Goal: Transaction & Acquisition: Purchase product/service

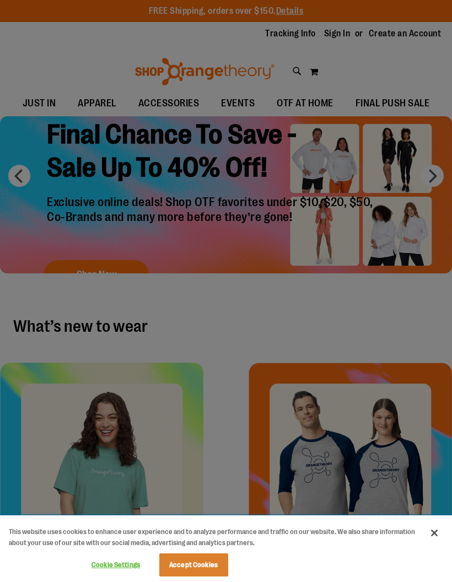
click at [116, 572] on button "Cookie Settings" at bounding box center [116, 565] width 69 height 22
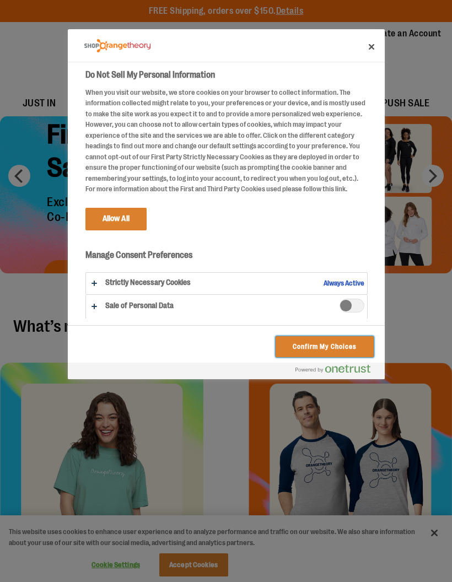
click at [345, 347] on button "Confirm My Choices" at bounding box center [325, 346] width 98 height 21
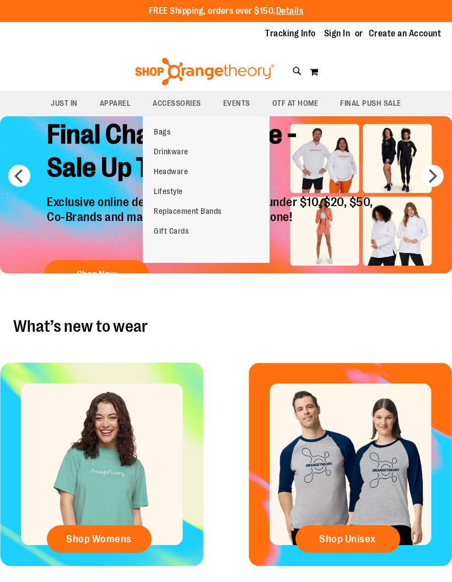
click at [393, 338] on div "WHAT'S NEW TO WEAR What’s new to wear" at bounding box center [226, 325] width 452 height 42
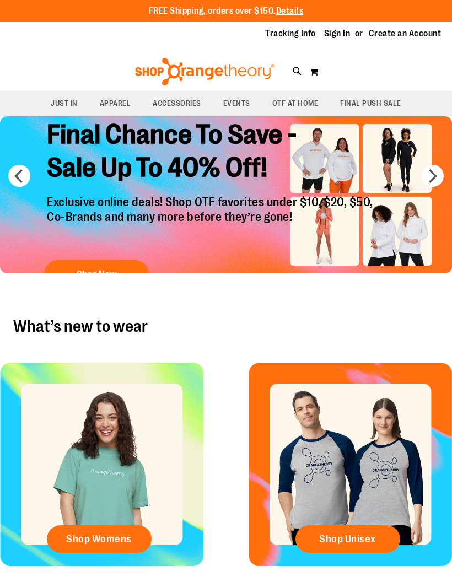
click at [72, 164] on h2 "Final Chance To Save - Sale Up To 40% Off!" at bounding box center [212, 152] width 346 height 85
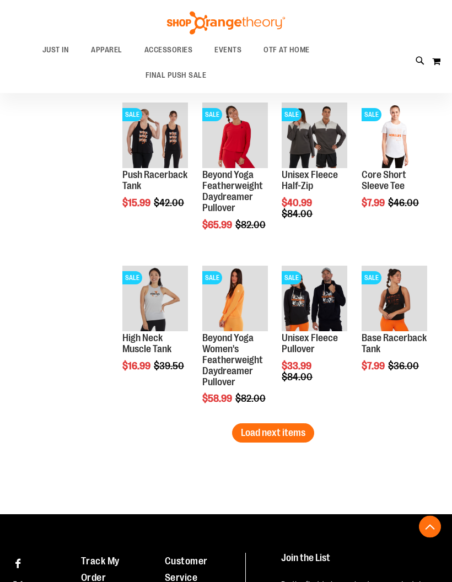
scroll to position [1258, 0]
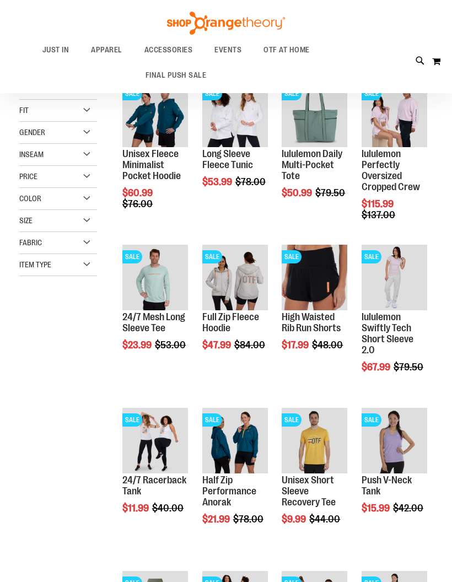
scroll to position [136, 0]
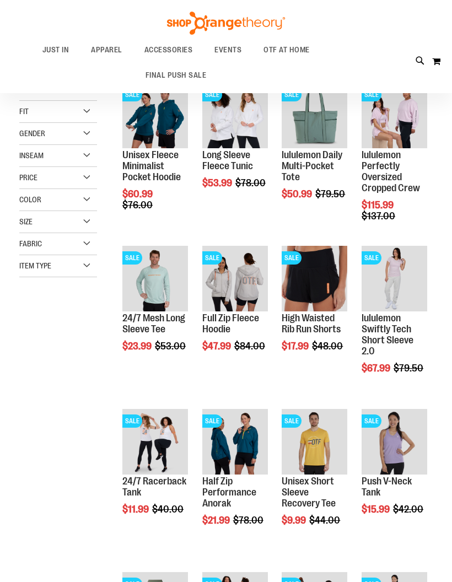
click at [419, 114] on img "product" at bounding box center [395, 116] width 66 height 66
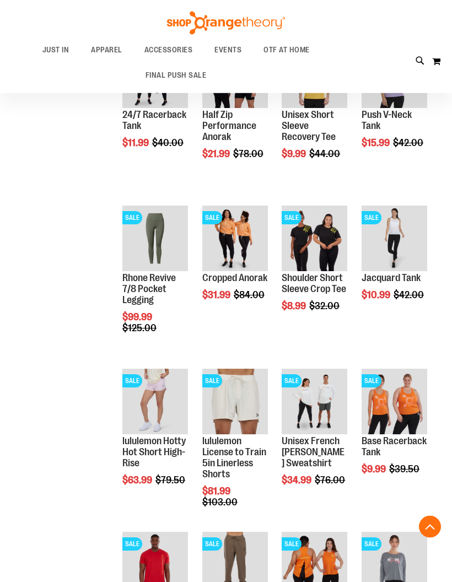
scroll to position [511, 0]
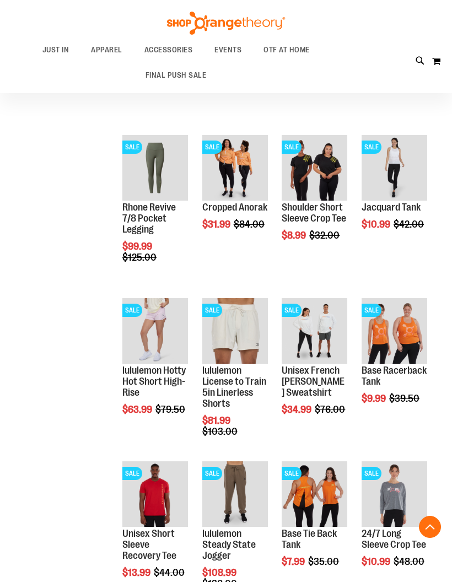
scroll to position [553, 0]
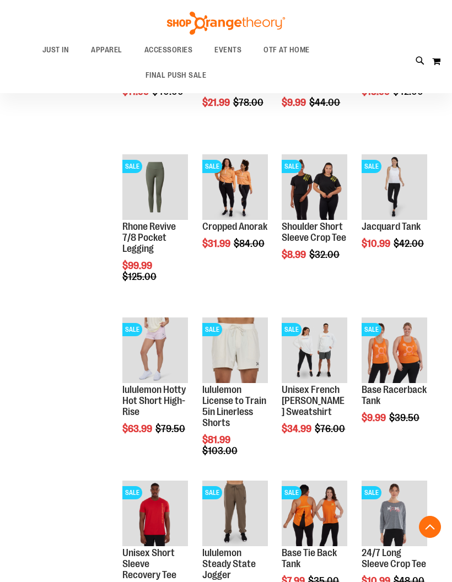
click at [334, 322] on span "Quickview" at bounding box center [308, 336] width 52 height 29
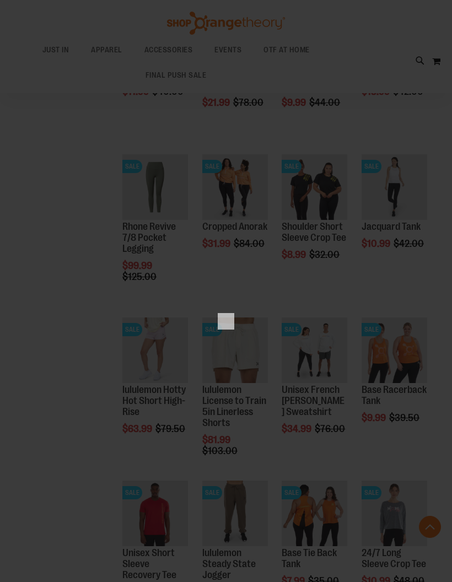
scroll to position [0, 0]
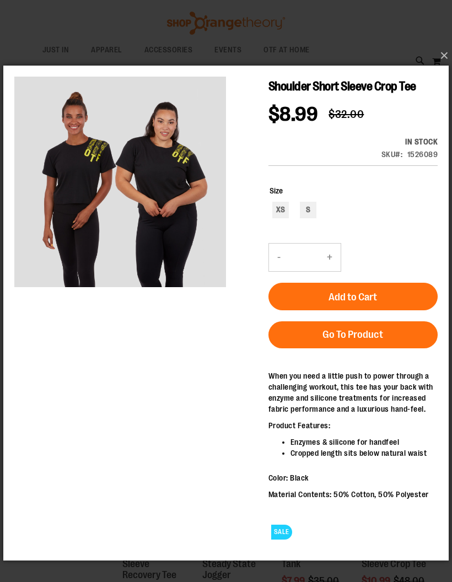
click at [439, 66] on button "×" at bounding box center [229, 56] width 445 height 24
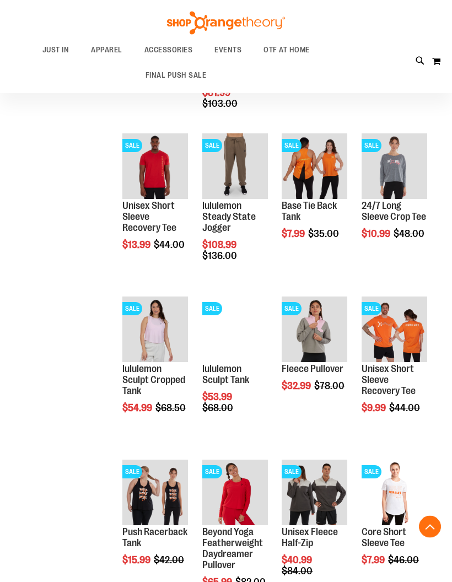
scroll to position [901, 0]
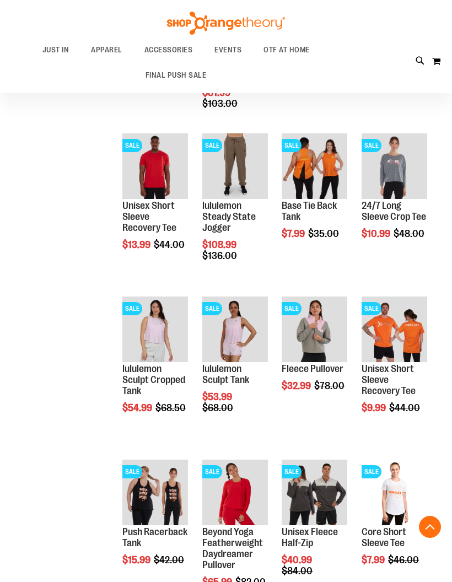
click at [287, 55] on span "OTF AT HOME" at bounding box center [286, 49] width 46 height 25
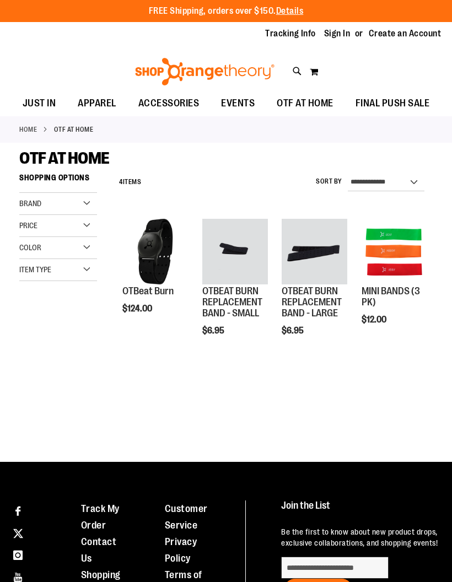
click at [240, 385] on li "OTBEAT BURN REPLACEMENT BAND - SMALL $6.95 [GEOGRAPHIC_DATA] Add to Cart In sto…" at bounding box center [235, 301] width 77 height 177
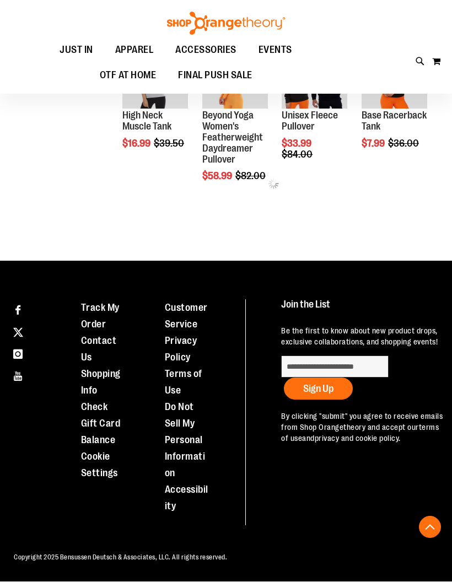
scroll to position [347, 0]
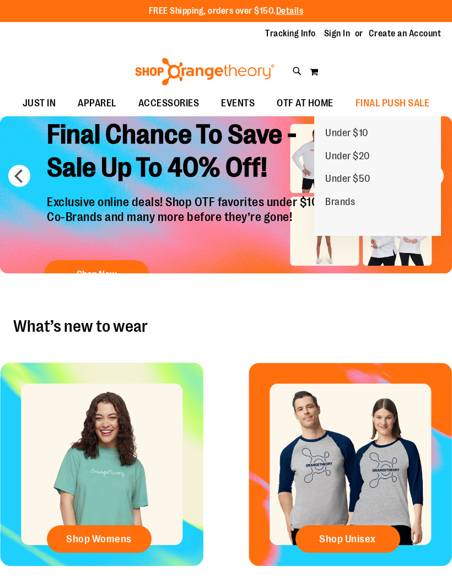
click at [356, 179] on span "Under $50" at bounding box center [347, 180] width 45 height 14
